Goal: Task Accomplishment & Management: Use online tool/utility

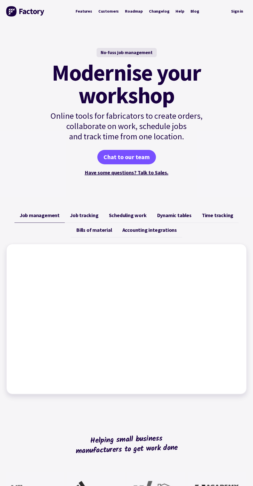
click at [237, 15] on link "Sign in" at bounding box center [236, 11] width 19 height 11
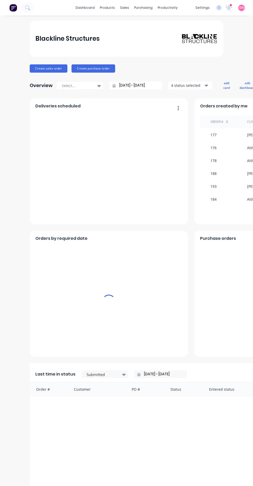
click at [113, 72] on div "Create sales order Create purchase order" at bounding box center [126, 68] width 193 height 8
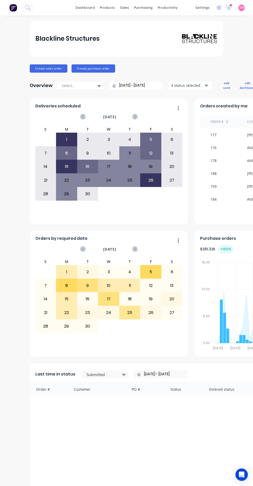
click at [109, 67] on button "Create purchase order" at bounding box center [93, 68] width 44 height 8
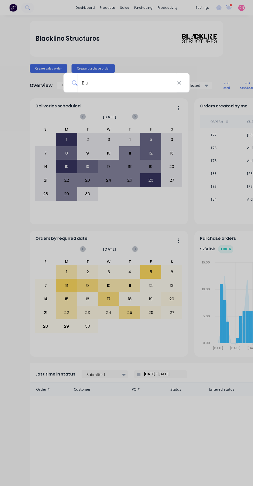
type input "Blue"
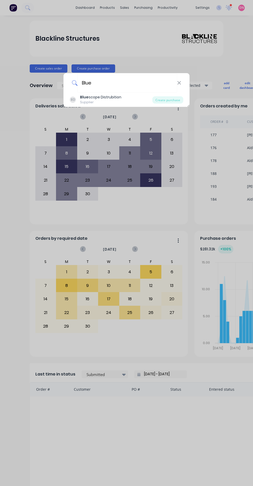
click at [179, 101] on div "Create purchase" at bounding box center [167, 99] width 31 height 7
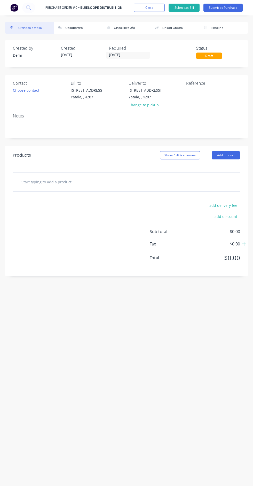
click at [229, 155] on button "Add product" at bounding box center [225, 155] width 28 height 8
click at [232, 168] on div "Product catalogue" at bounding box center [215, 168] width 40 height 7
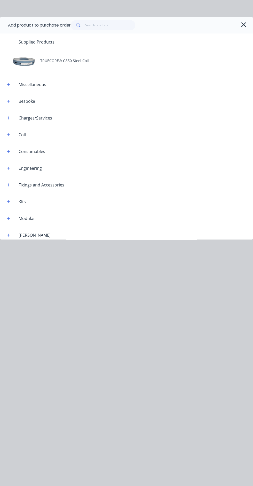
click at [103, 60] on div "TRUECORE® G550 Steel Coil" at bounding box center [126, 60] width 252 height 21
